Goal: Transaction & Acquisition: Purchase product/service

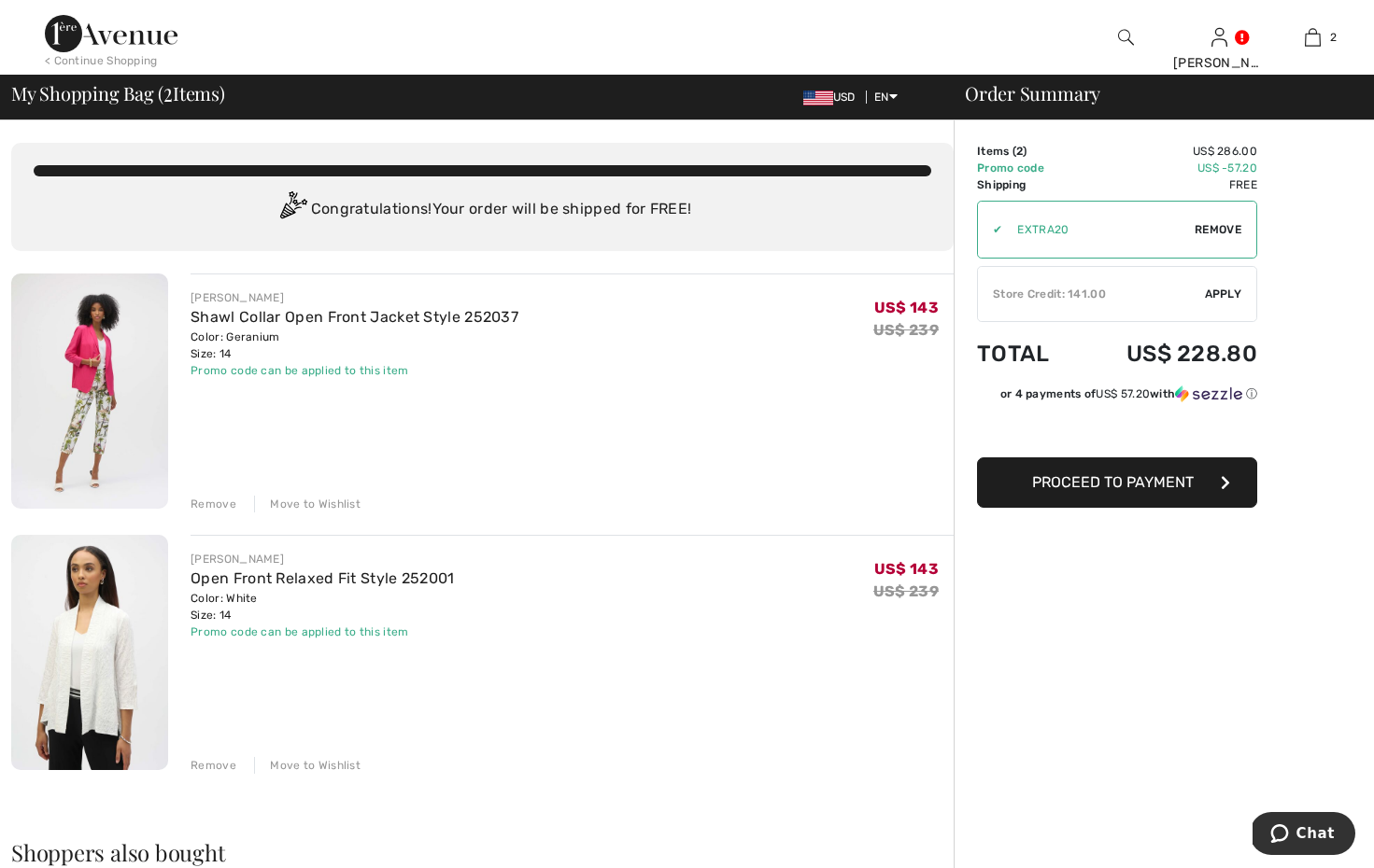
click at [1227, 229] on span "Remove" at bounding box center [1217, 229] width 47 height 16
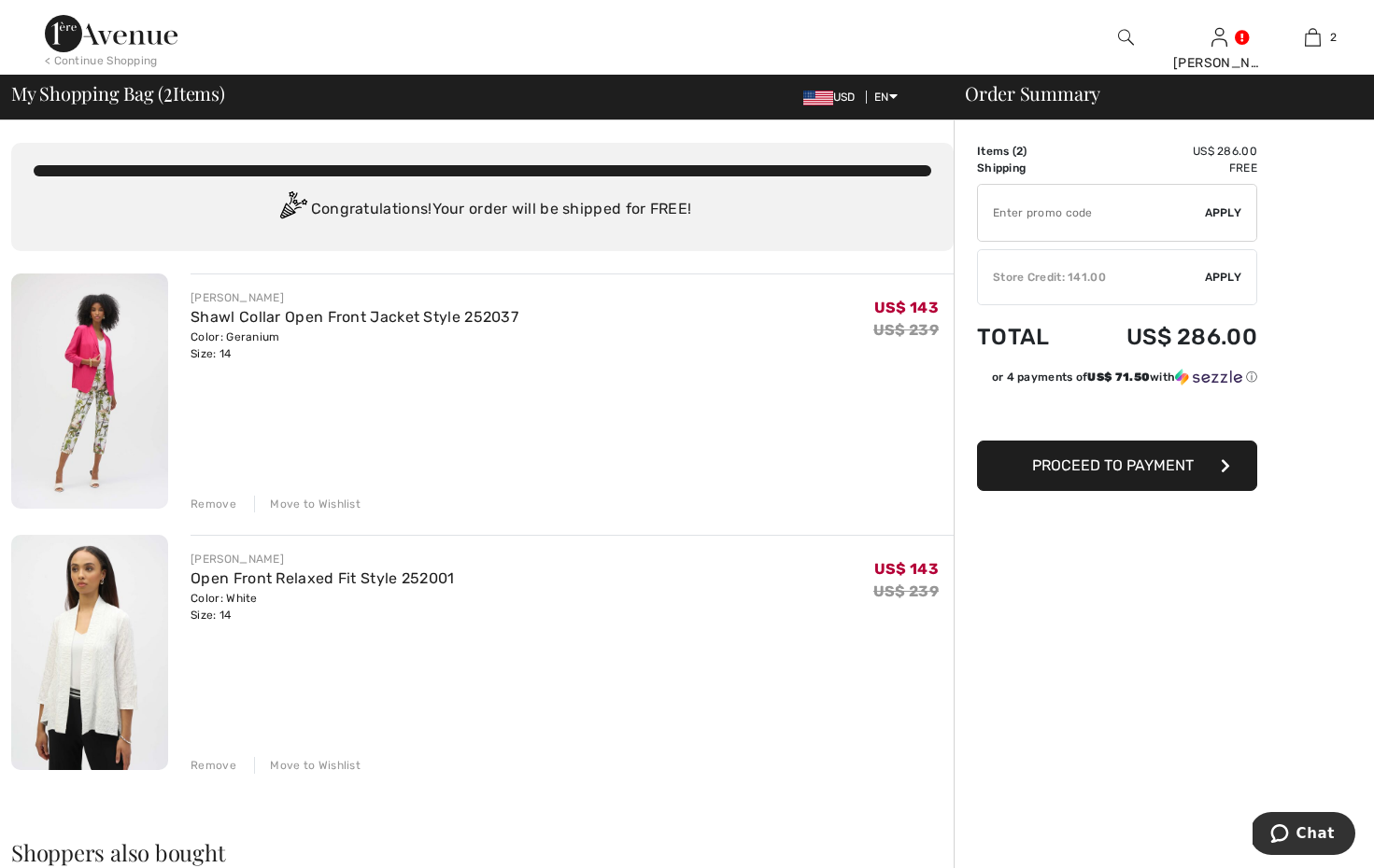
click at [1131, 148] on td "US$ 286.00" at bounding box center [1166, 151] width 180 height 16
click at [1133, 464] on span "Proceed to Payment" at bounding box center [1112, 465] width 162 height 17
click at [214, 503] on div "Remove" at bounding box center [213, 504] width 46 height 16
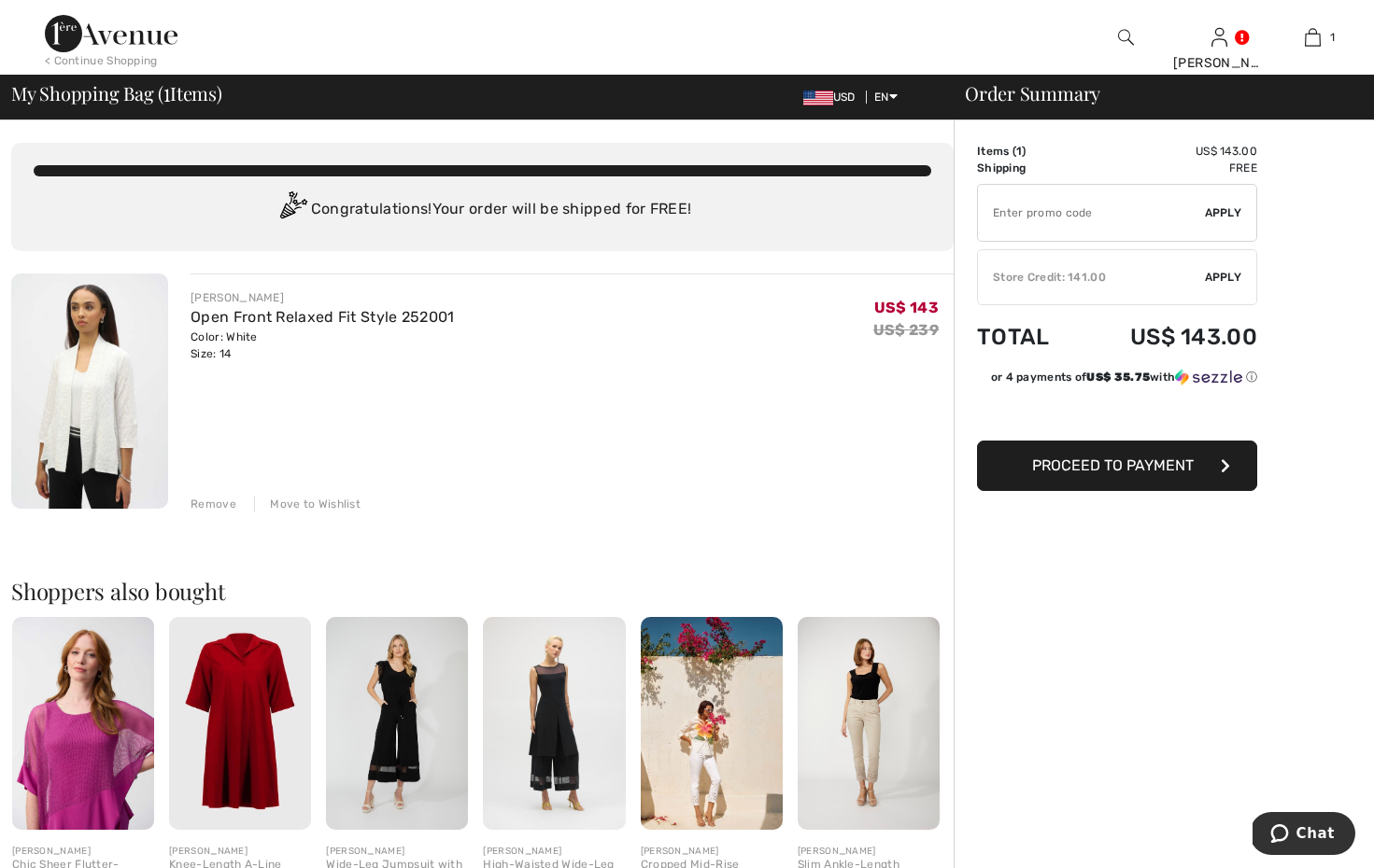
click at [209, 505] on div "Remove" at bounding box center [213, 504] width 46 height 16
